Goal: Task Accomplishment & Management: Complete application form

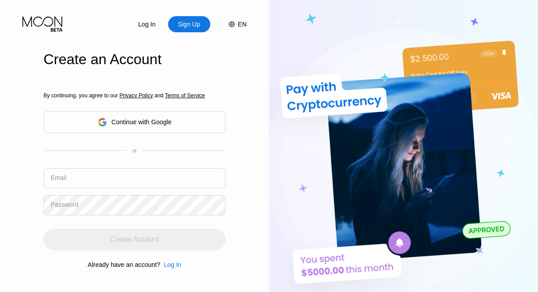
click at [135, 168] on input "text" at bounding box center [135, 178] width 182 height 20
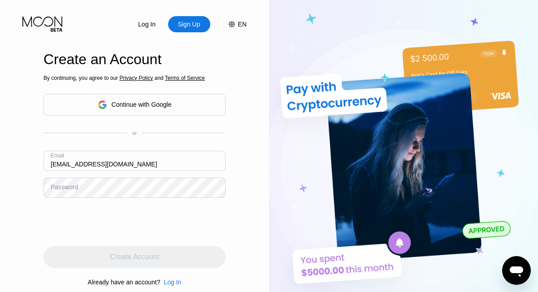
type input "[EMAIL_ADDRESS][DOMAIN_NAME]"
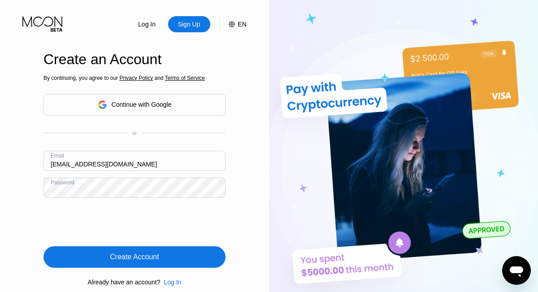
click at [135, 257] on div "Create Account" at bounding box center [134, 257] width 49 height 9
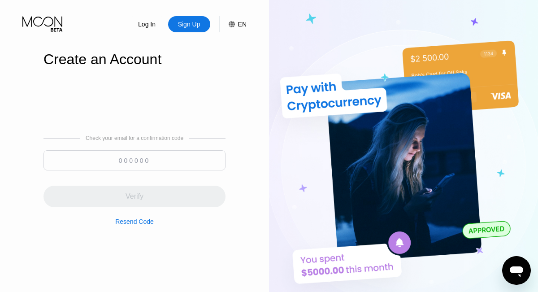
click at [135, 160] on input at bounding box center [135, 160] width 182 height 20
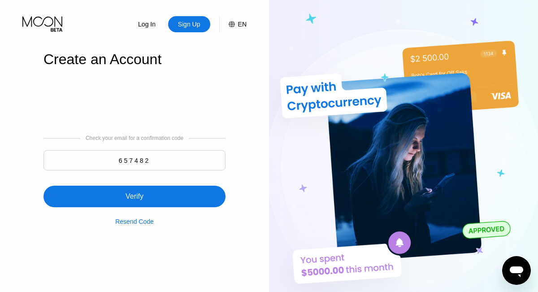
type input "657482"
click at [135, 191] on div "Verify" at bounding box center [135, 197] width 182 height 22
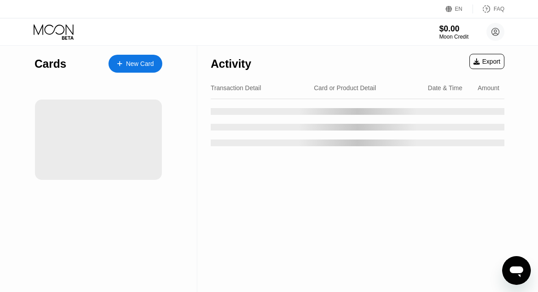
click at [135, 64] on div "New Card" at bounding box center [140, 64] width 28 height 8
